Goal: Task Accomplishment & Management: Complete application form

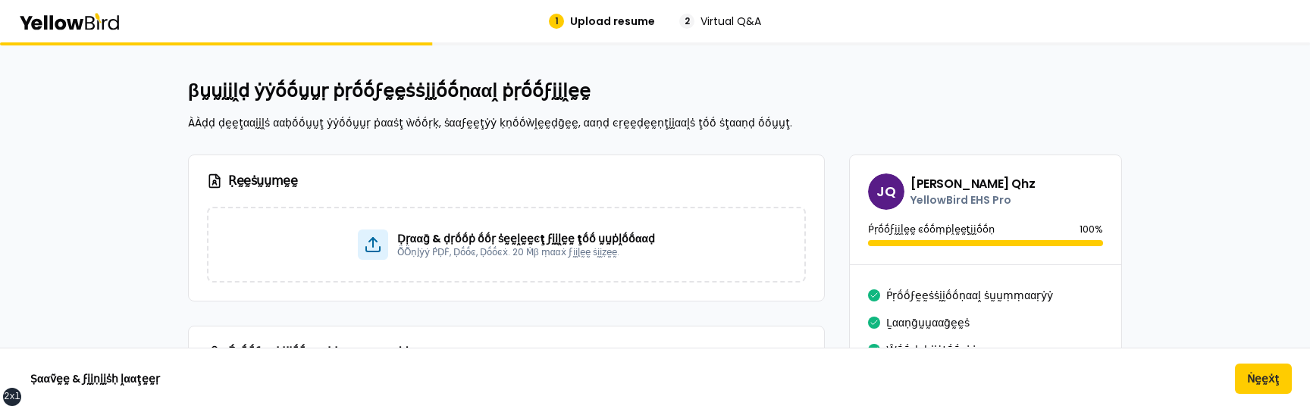
click at [742, 386] on div "Ṣααṽḛḛ & ϝḭḭṇḭḭṡḥ ḽααţḛḛṛ Ṅḛḛẋţ" at bounding box center [655, 379] width 1310 height 30
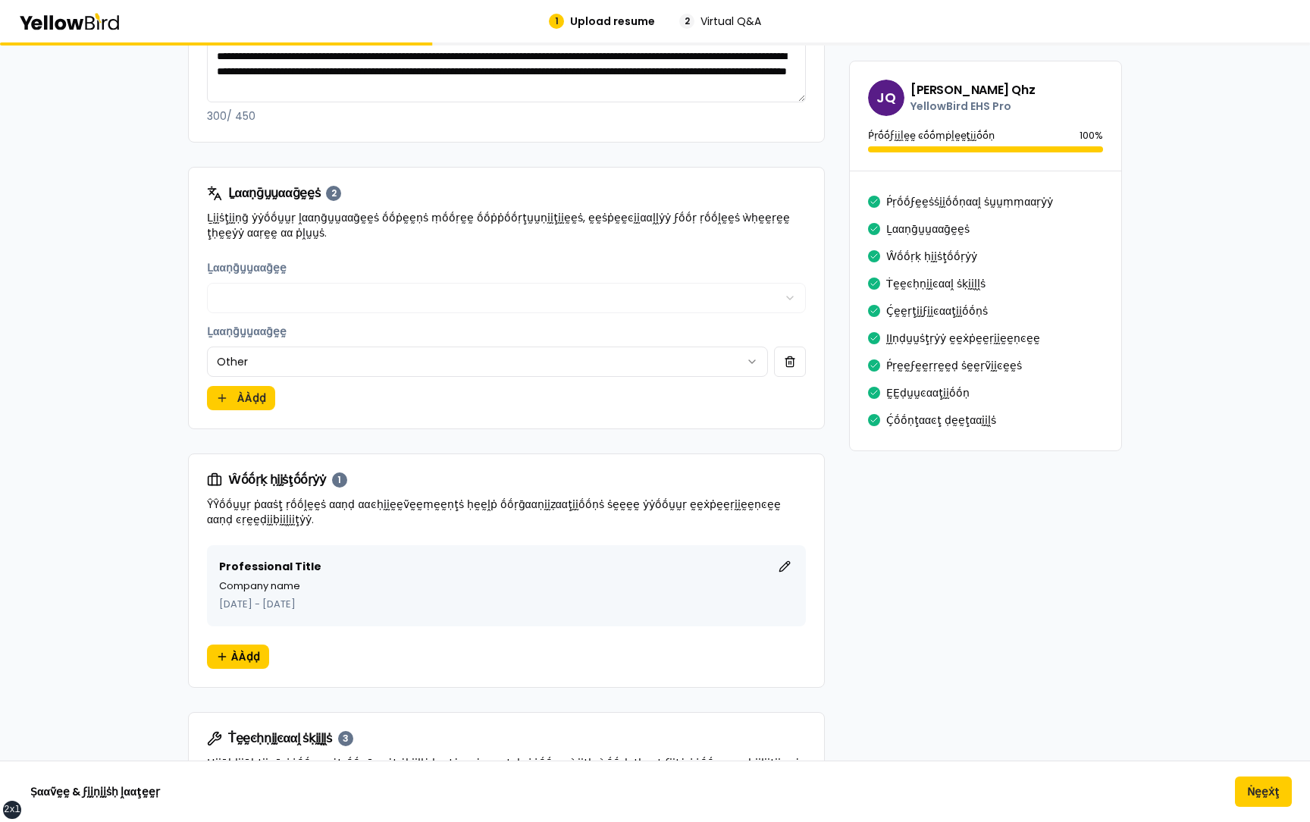
scroll to position [562, 0]
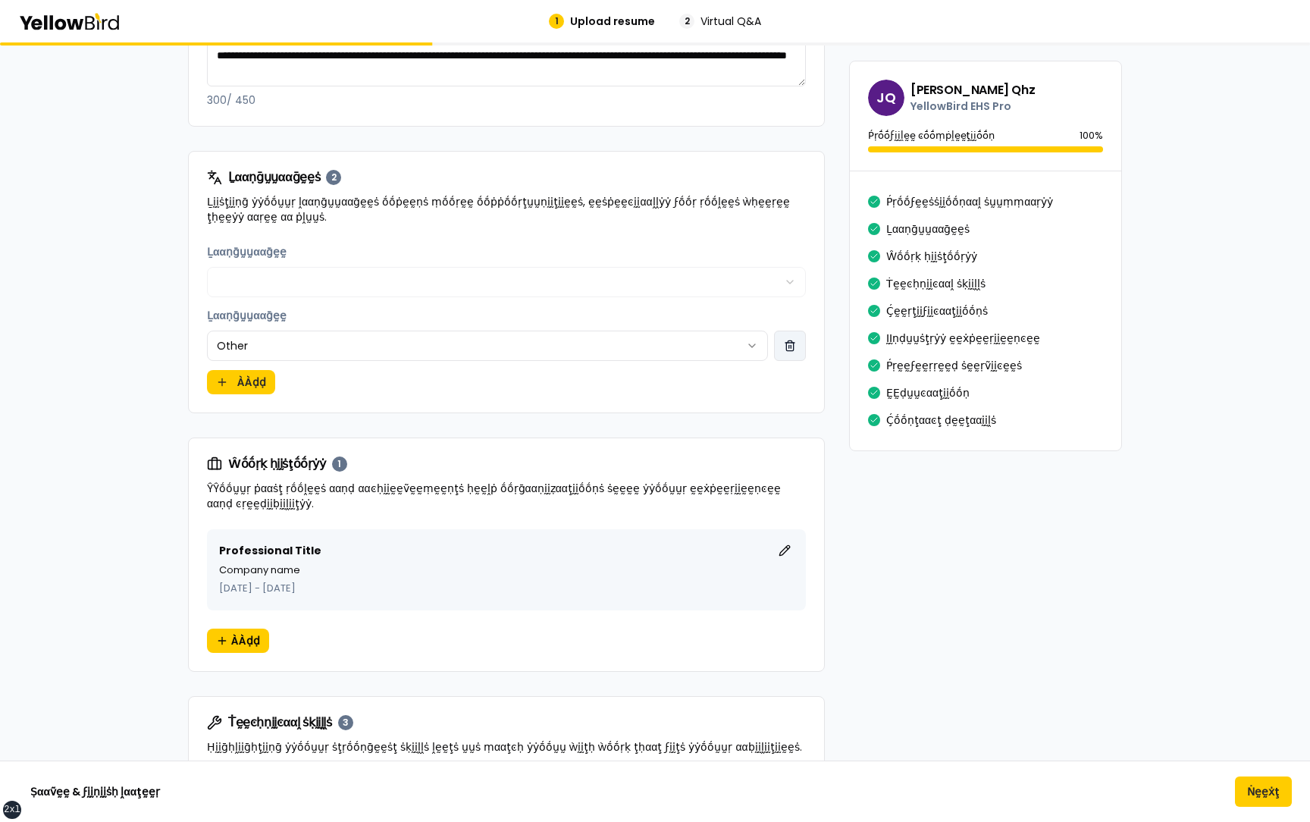
click at [794, 339] on button "button" at bounding box center [790, 346] width 32 height 30
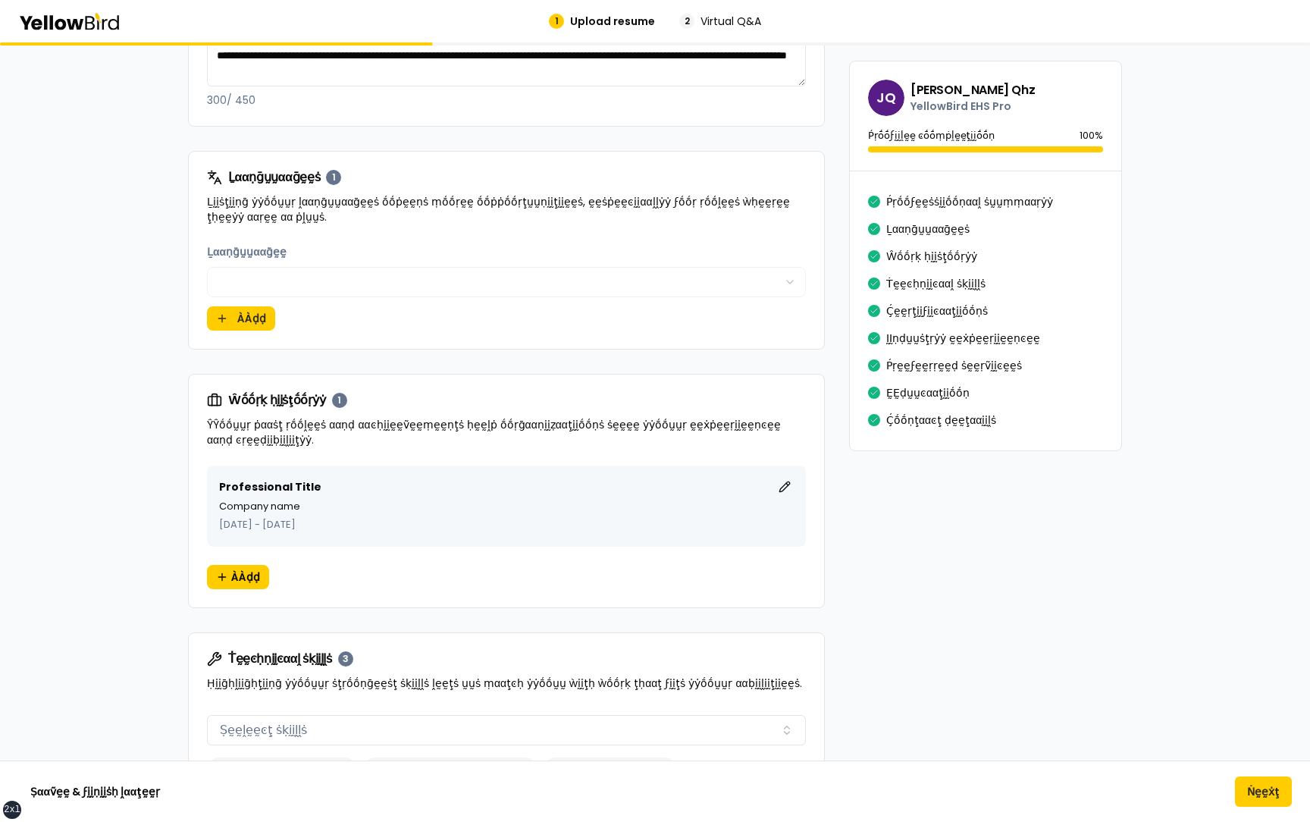
click at [722, 319] on div "Ḻααṇḡṵṵααḡḛḛ ***** ÀÀḍḍ" at bounding box center [506, 287] width 599 height 88
click at [1277, 409] on button "Ṅḛḛẋţ" at bounding box center [1263, 791] width 57 height 30
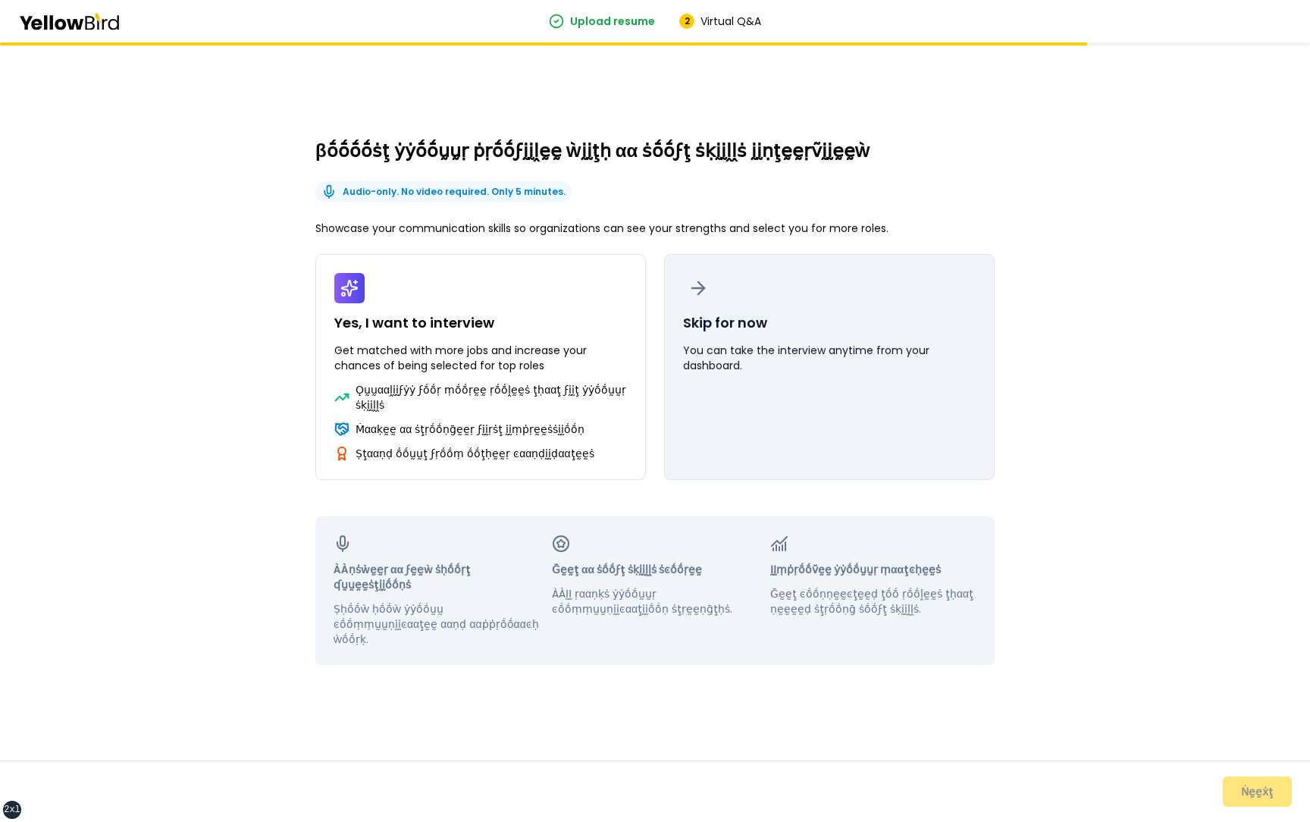
click at [855, 409] on button "Skip for now You can take the interview anytime from your dashboard." at bounding box center [829, 367] width 331 height 226
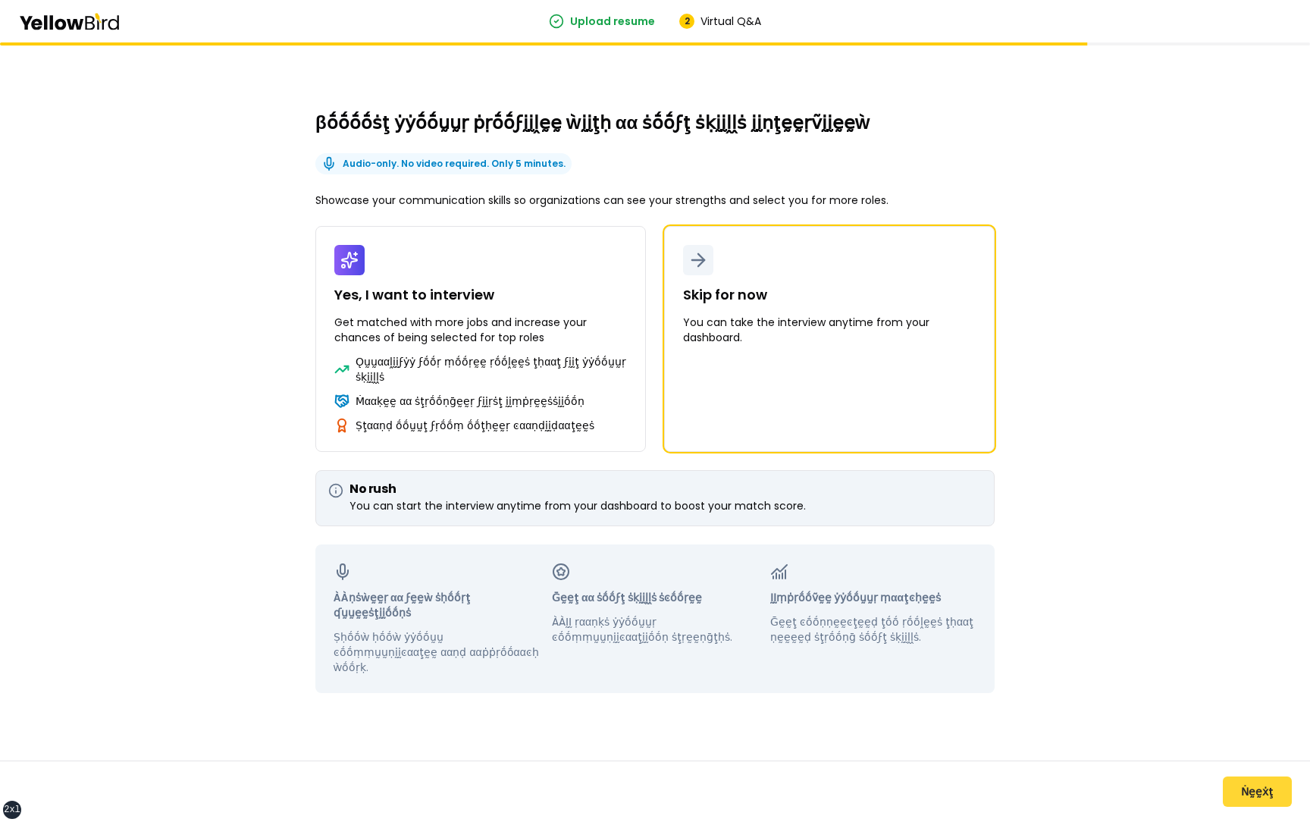
click at [1273, 409] on button "Ṅḛḛẋţ" at bounding box center [1257, 791] width 69 height 30
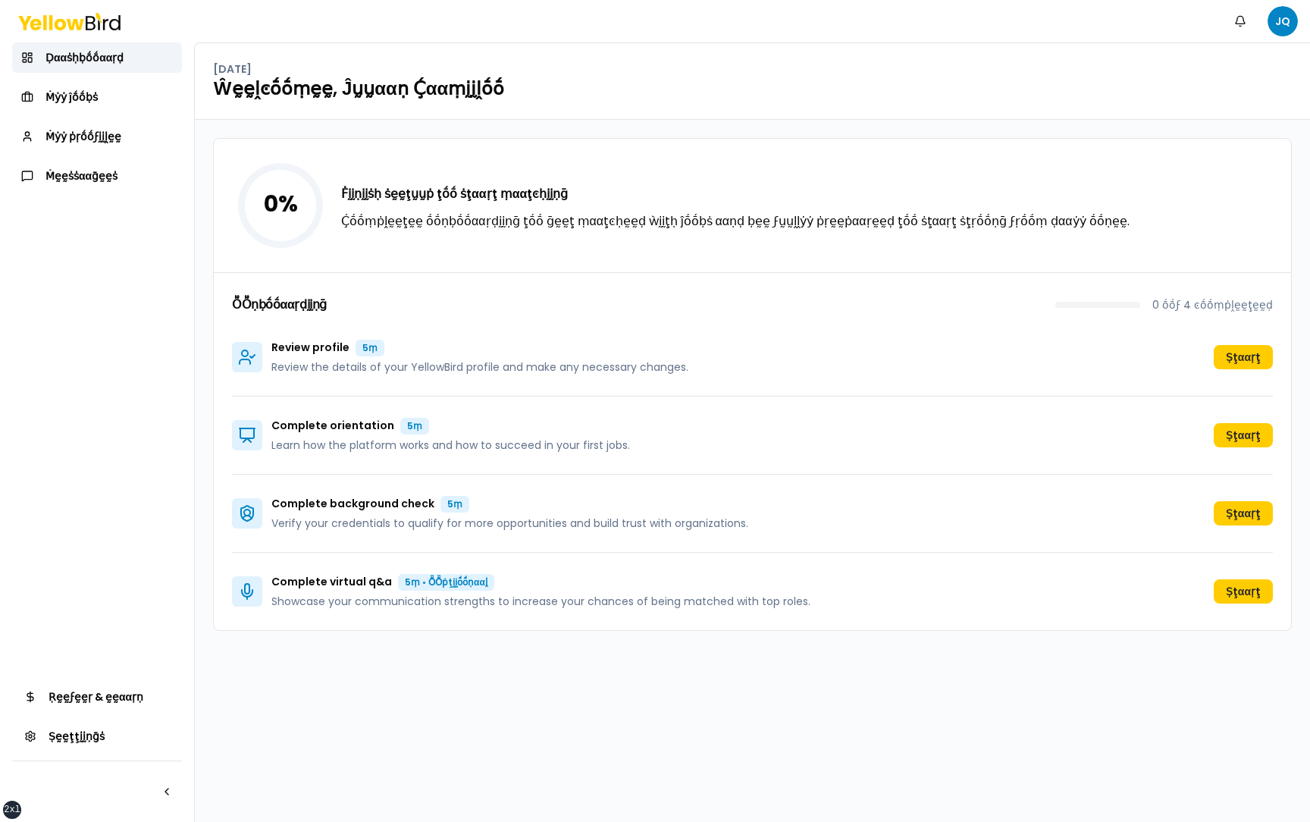
click at [213, 242] on div "0 % Ḟḭḭṇḭḭṡḥ ṡḛḛţṵṵṗ ţṓṓ ṡţααṛţ ṃααţͼḥḭḭṇḡ Ḉṓṓṃṗḽḛḛţḛḛ ṓṓṇḅṓṓααṛḍḭḭṇḡ ţṓṓ ḡḛḛţ …" at bounding box center [752, 384] width 1079 height 493
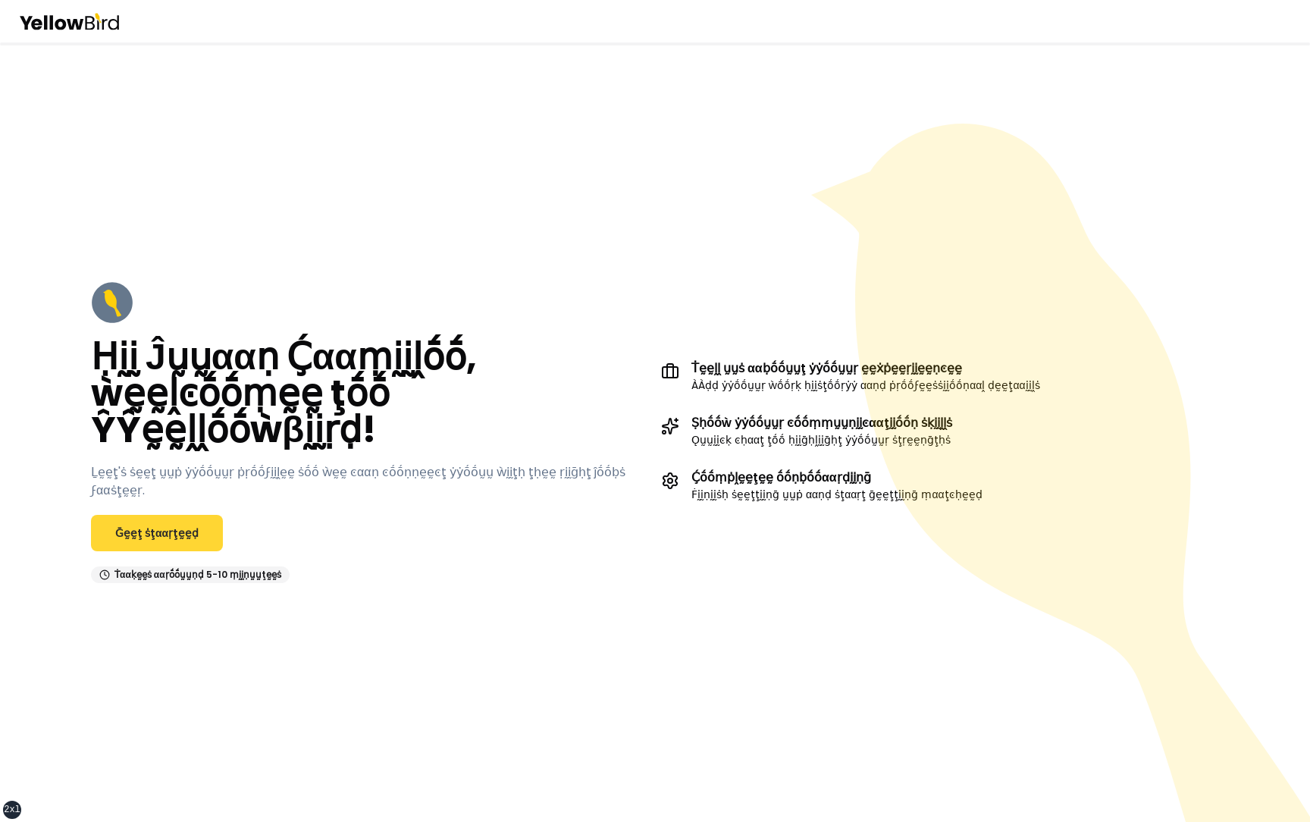
click at [169, 526] on link "Ḡḛḛţ ṡţααṛţḛḛḍ" at bounding box center [157, 533] width 132 height 36
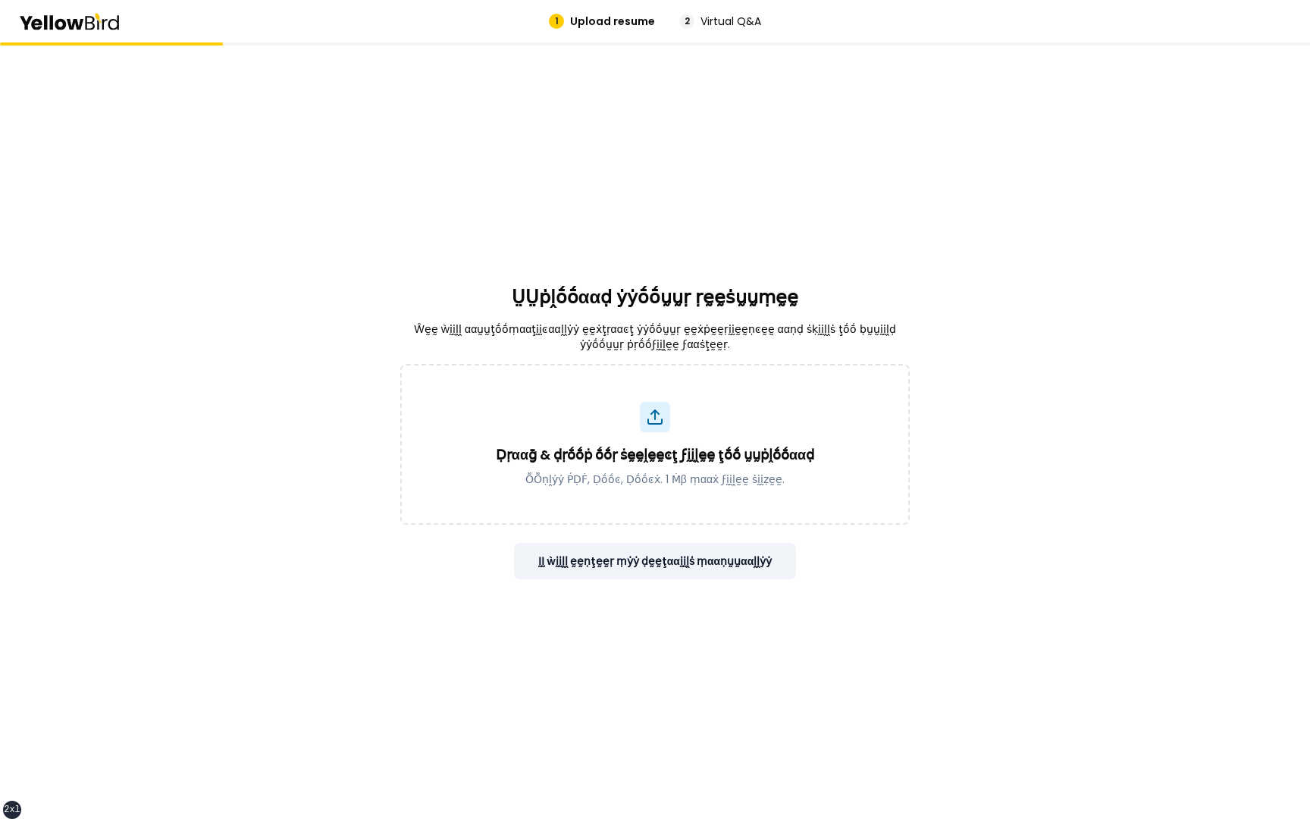
click at [583, 561] on button "ḬḬ ẁḭḭḽḽ ḛḛṇţḛḛṛ ṃẏẏ ḍḛḛţααḭḭḽṡ ṃααṇṵṵααḽḽẏẏ" at bounding box center [655, 561] width 283 height 36
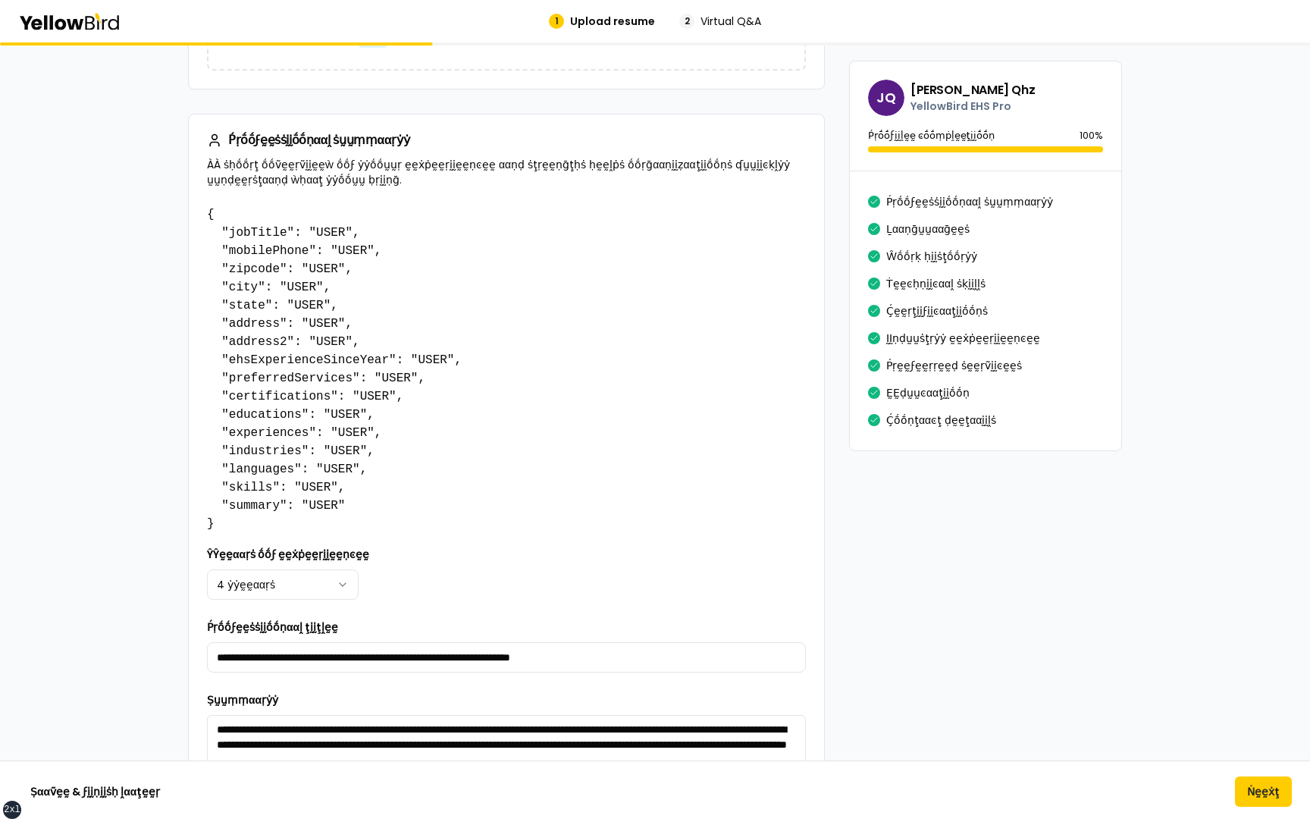
scroll to position [212, 0]
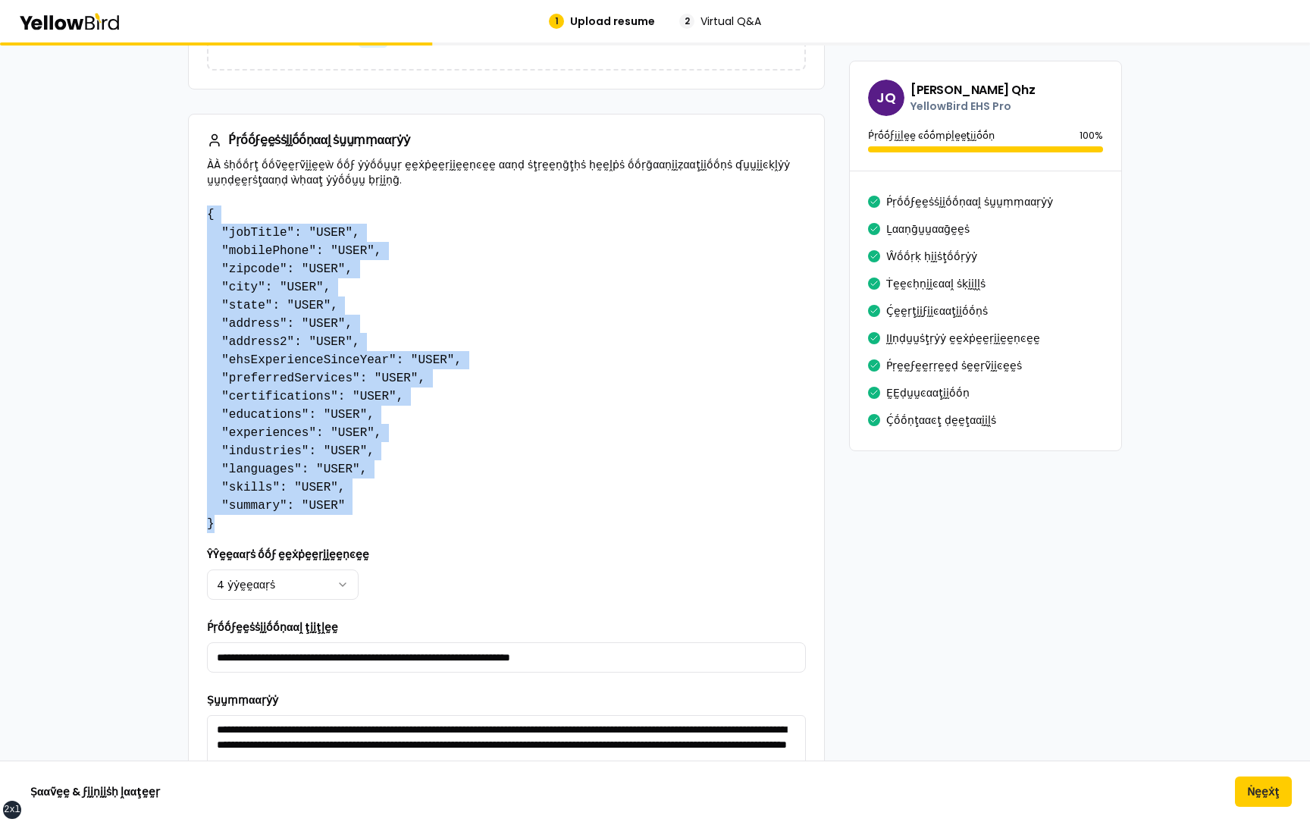
drag, startPoint x: 239, startPoint y: 525, endPoint x: 208, endPoint y: 216, distance: 310.8
click at [208, 216] on pre "{ "jobTitle": "USER", "mobilePhone": "USER", "zipcode": "USER", "city": "USER",…" at bounding box center [506, 368] width 599 height 327
copy pre "{ "jobTitle": "USER", "mobilePhone": "USER", "zipcode": "USER", "city": "USER",…"
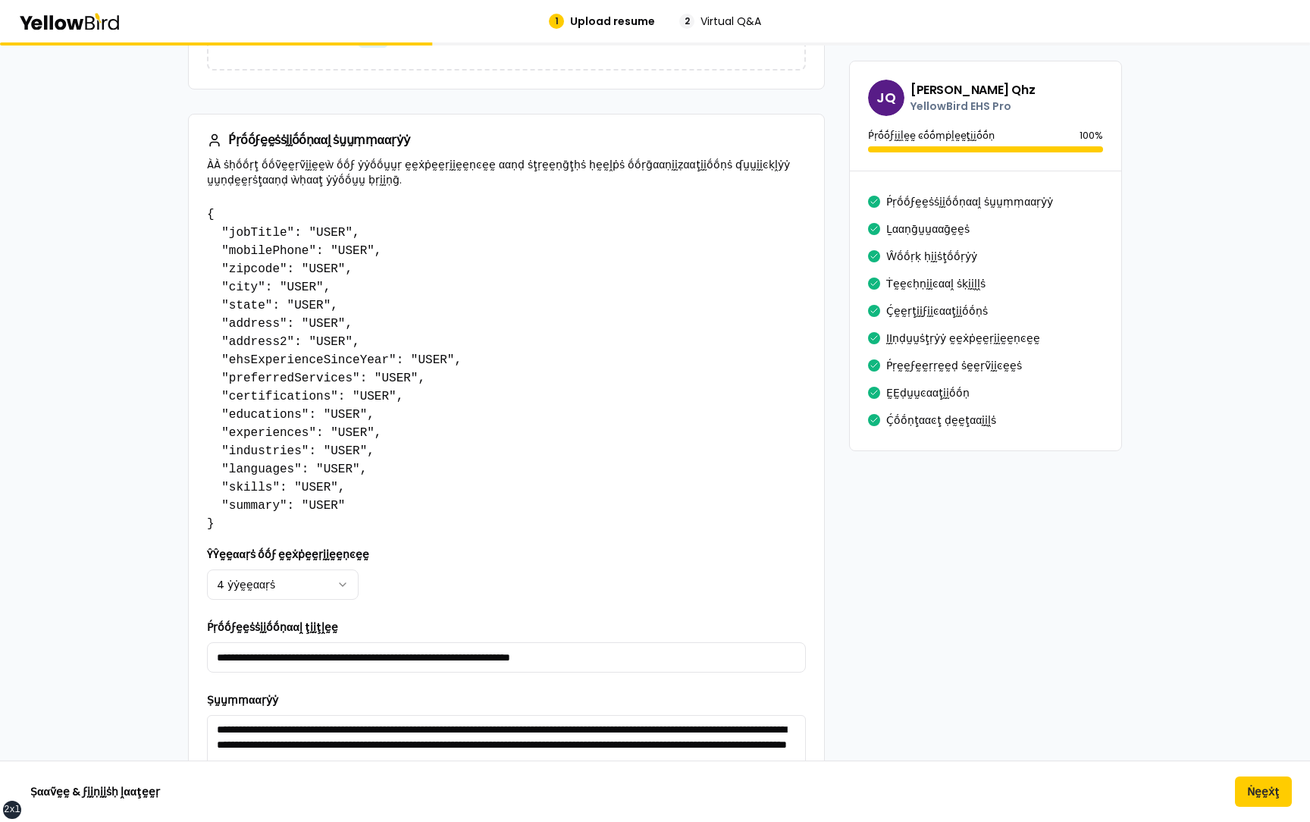
scroll to position [0, 0]
